Goal: Task Accomplishment & Management: Manage account settings

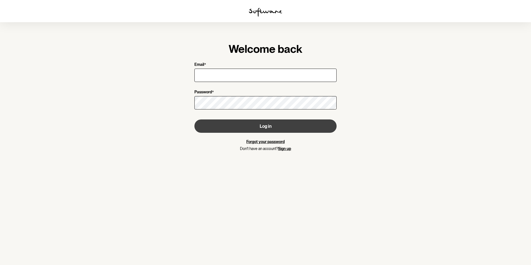
type input "[EMAIL_ADDRESS][DOMAIN_NAME]"
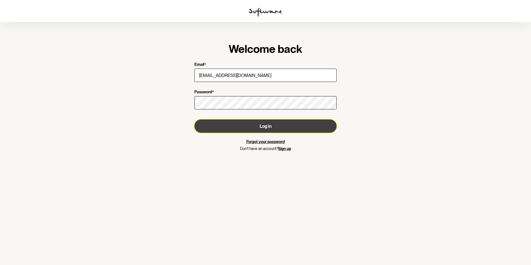
click at [261, 127] on button "Log in" at bounding box center [265, 125] width 142 height 13
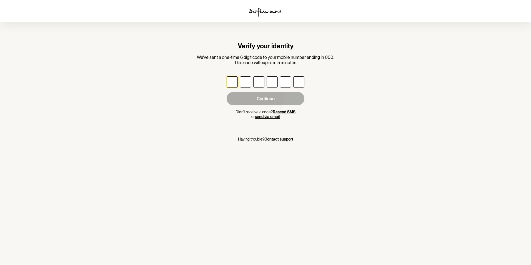
click at [234, 81] on input "text" at bounding box center [232, 81] width 11 height 11
type input "8"
type input "6"
type input "7"
type input "0"
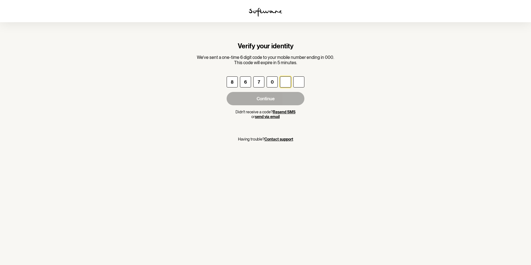
type input "9"
type input "5"
